Goal: Obtain resource: Obtain resource

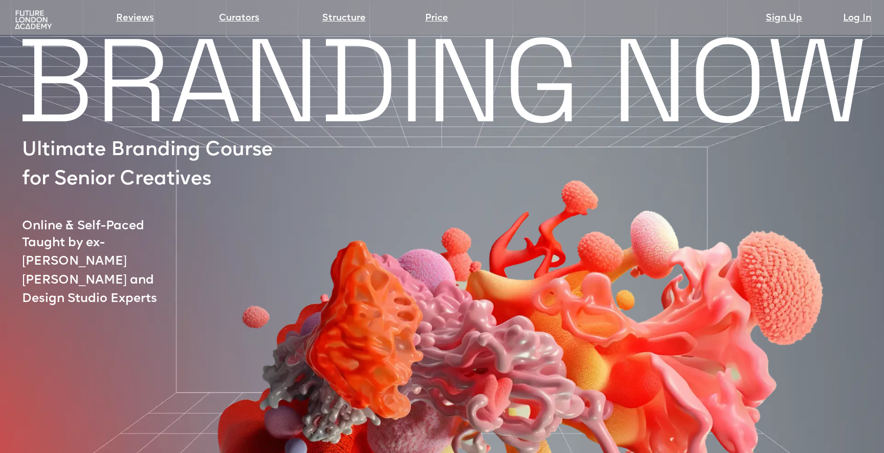
click at [389, 177] on img at bounding box center [512, 308] width 745 height 514
click at [28, 16] on img at bounding box center [33, 20] width 41 height 20
click at [35, 13] on img at bounding box center [33, 20] width 41 height 20
click at [359, 14] on link "Structure" at bounding box center [343, 18] width 43 height 14
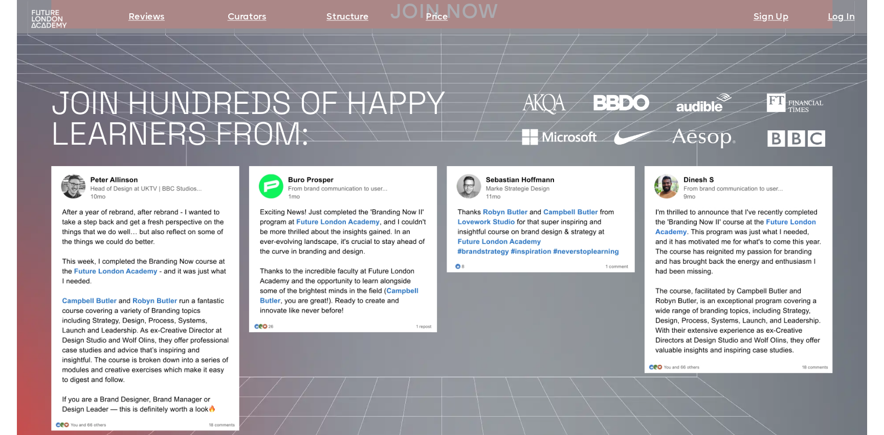
scroll to position [903, 0]
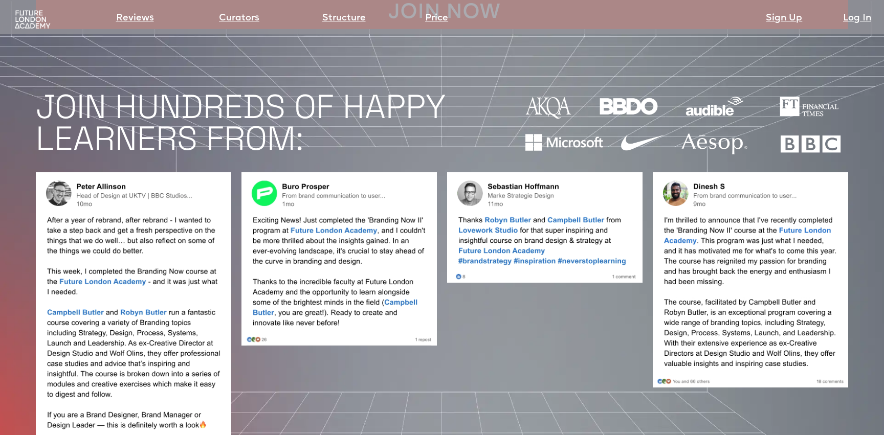
click at [34, 13] on img at bounding box center [32, 20] width 39 height 20
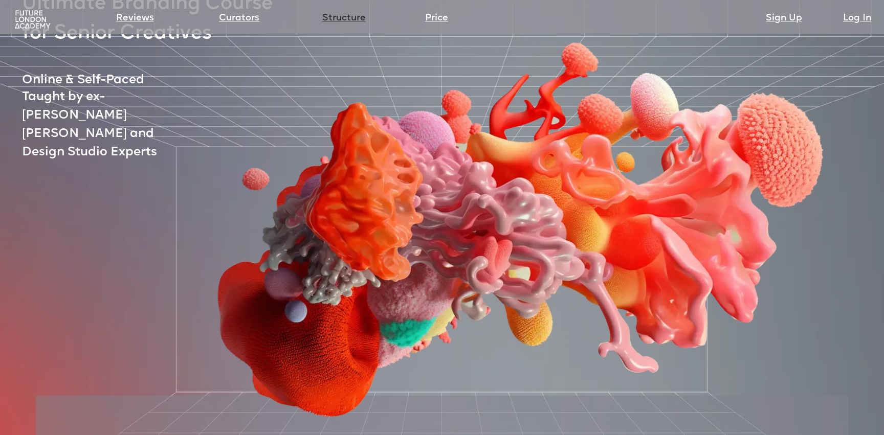
scroll to position [0, 0]
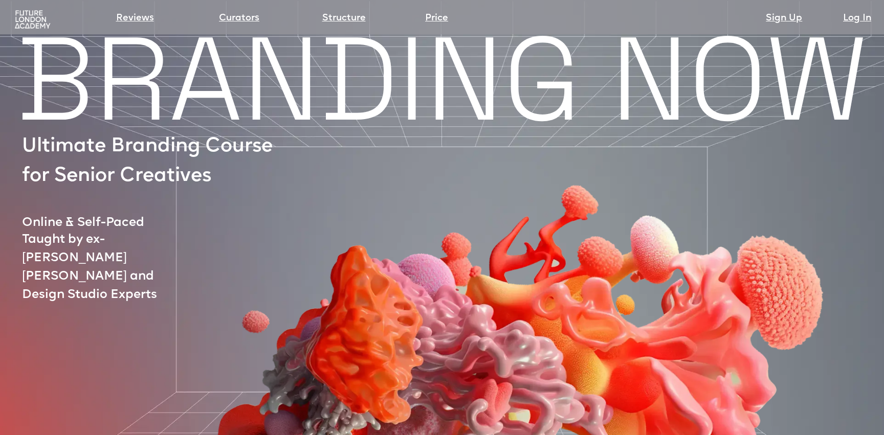
click at [272, 86] on img at bounding box center [512, 313] width 745 height 514
click at [36, 25] on img at bounding box center [32, 20] width 39 height 20
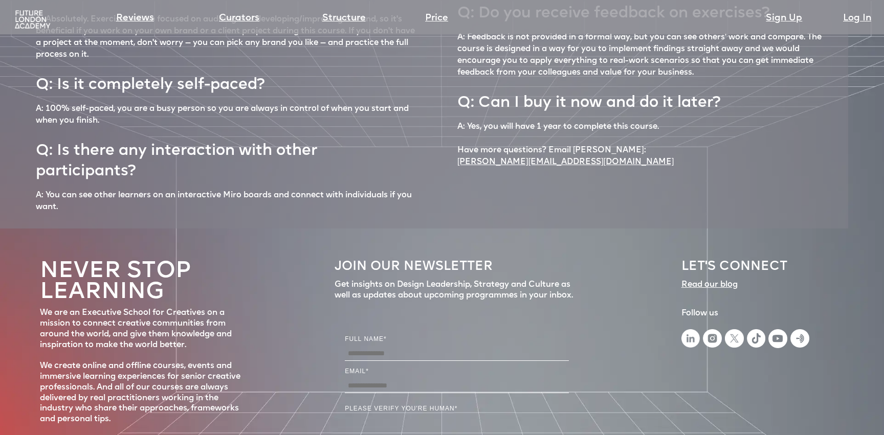
scroll to position [4542, 0]
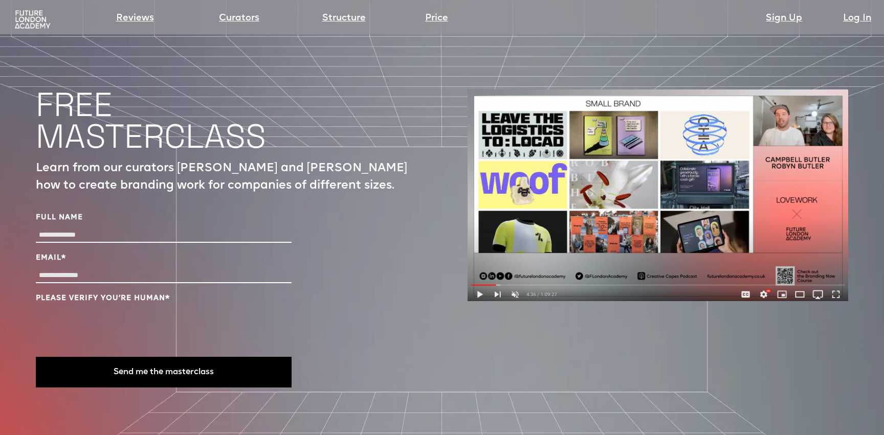
scroll to position [3494, 0]
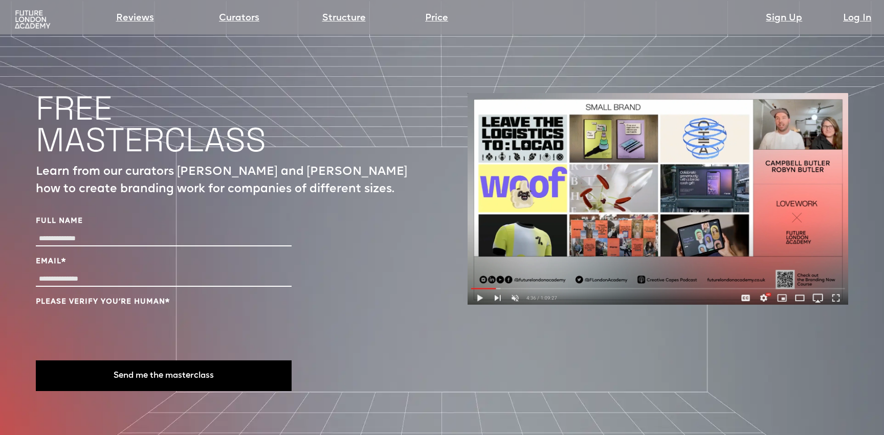
click at [84, 232] on input "Full Name" at bounding box center [164, 239] width 256 height 15
type input "**********"
click at [146, 272] on input "Email *" at bounding box center [164, 279] width 256 height 15
type input "**********"
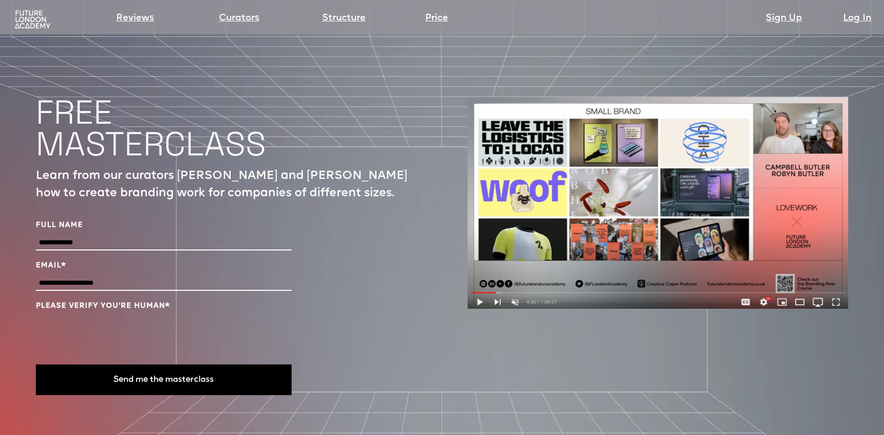
scroll to position [3491, 0]
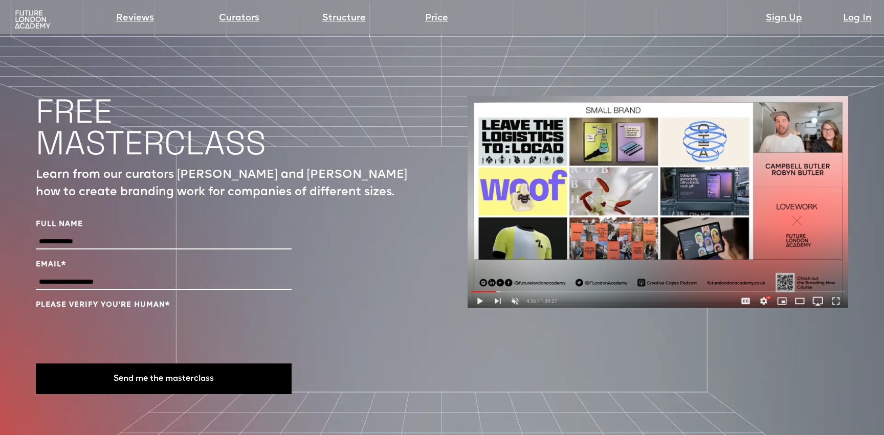
click at [136, 364] on button "Send me the masterclass" at bounding box center [164, 379] width 256 height 31
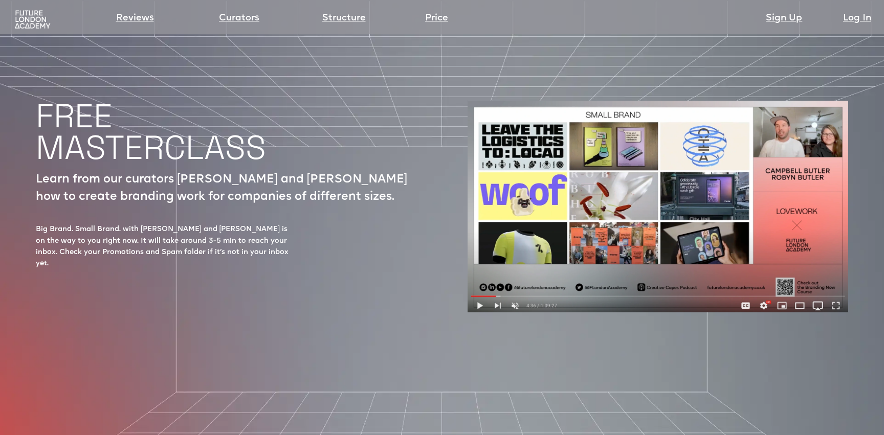
scroll to position [3487, 0]
